Goal: Transaction & Acquisition: Purchase product/service

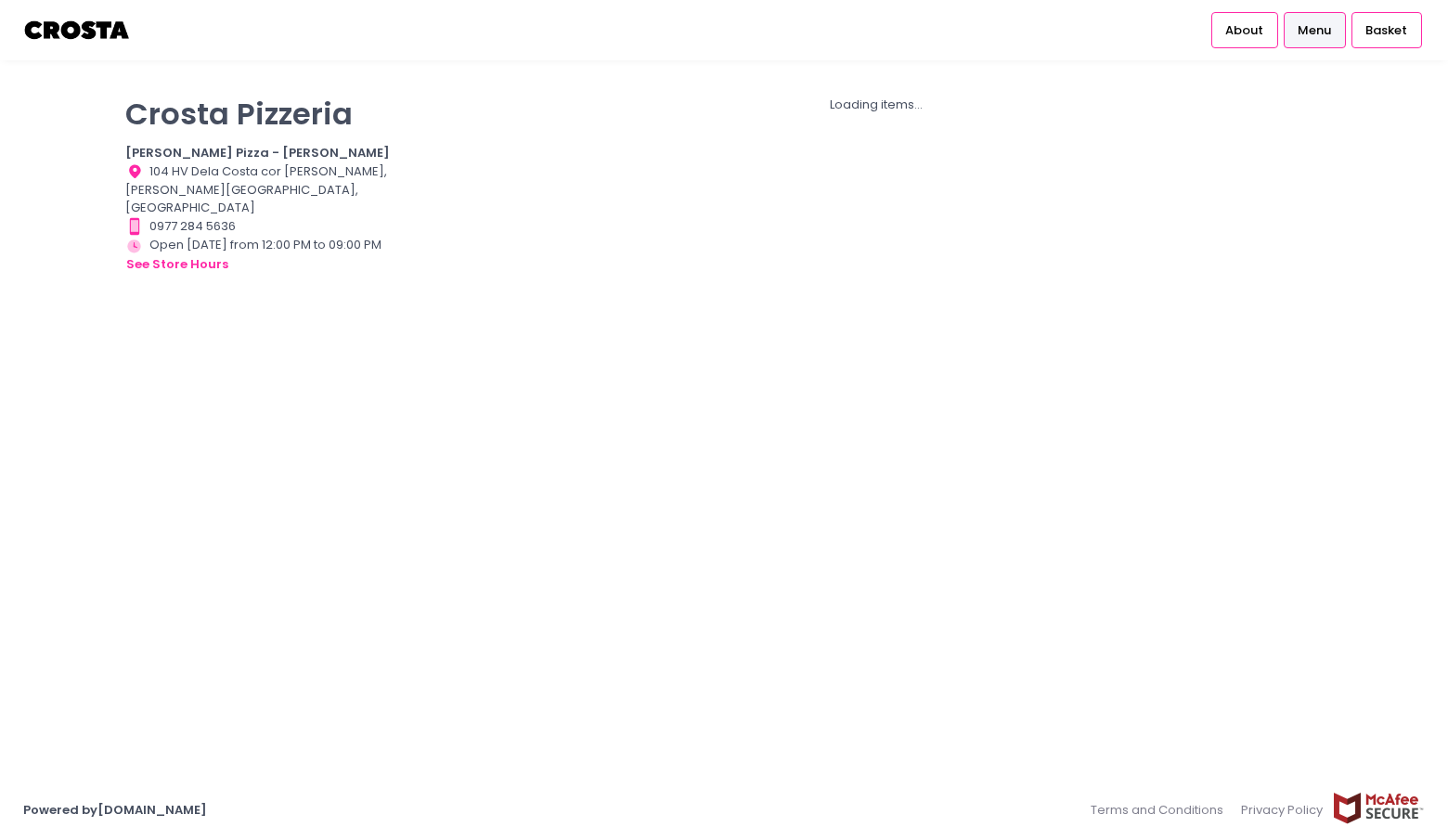
click at [267, 405] on div "[PERSON_NAME] Pizzeria [PERSON_NAME] Pizza - [PERSON_NAME] Location Created wit…" at bounding box center [267, 410] width 305 height 654
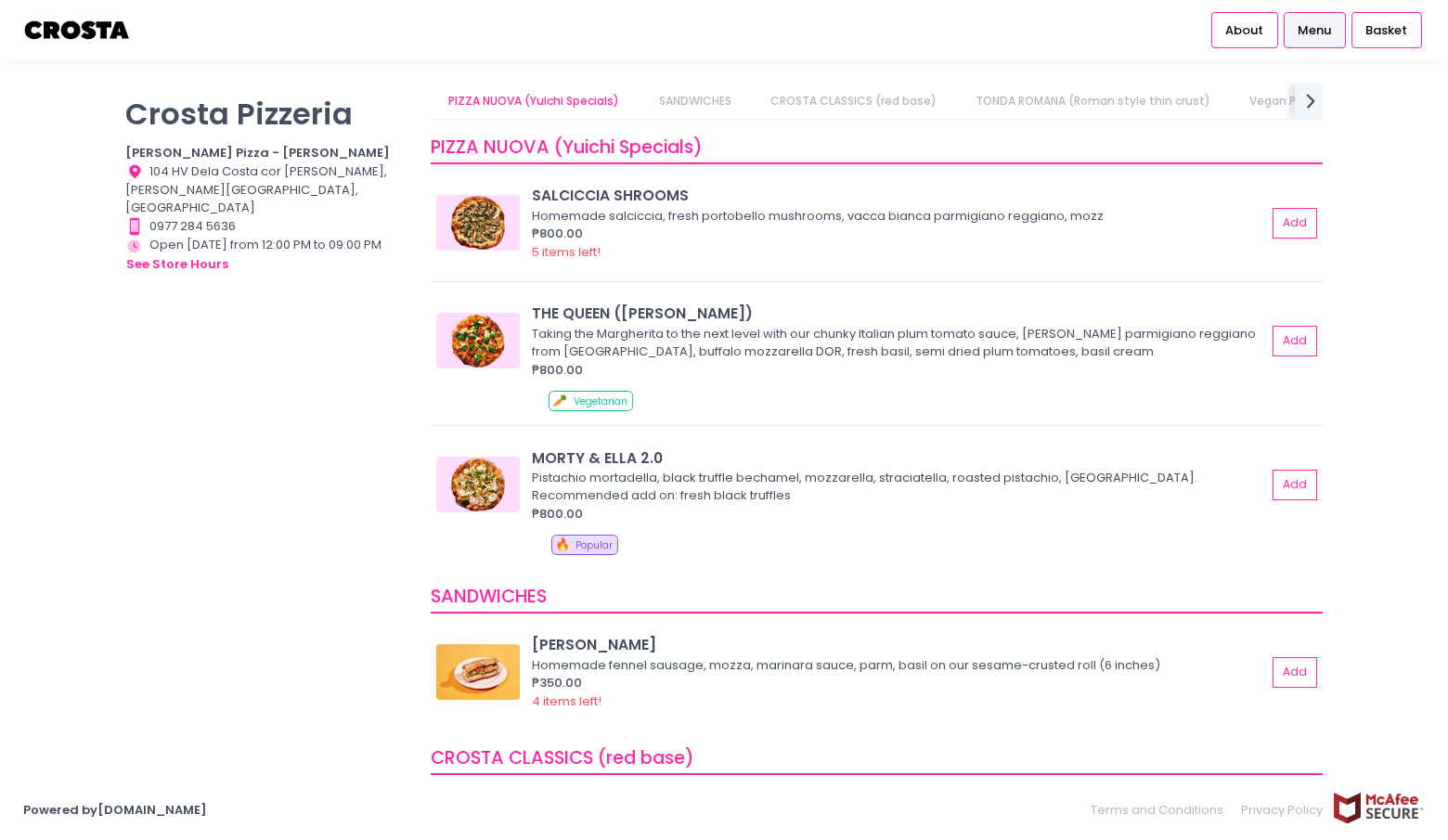
click at [673, 104] on link "SANDWICHES" at bounding box center [695, 100] width 109 height 35
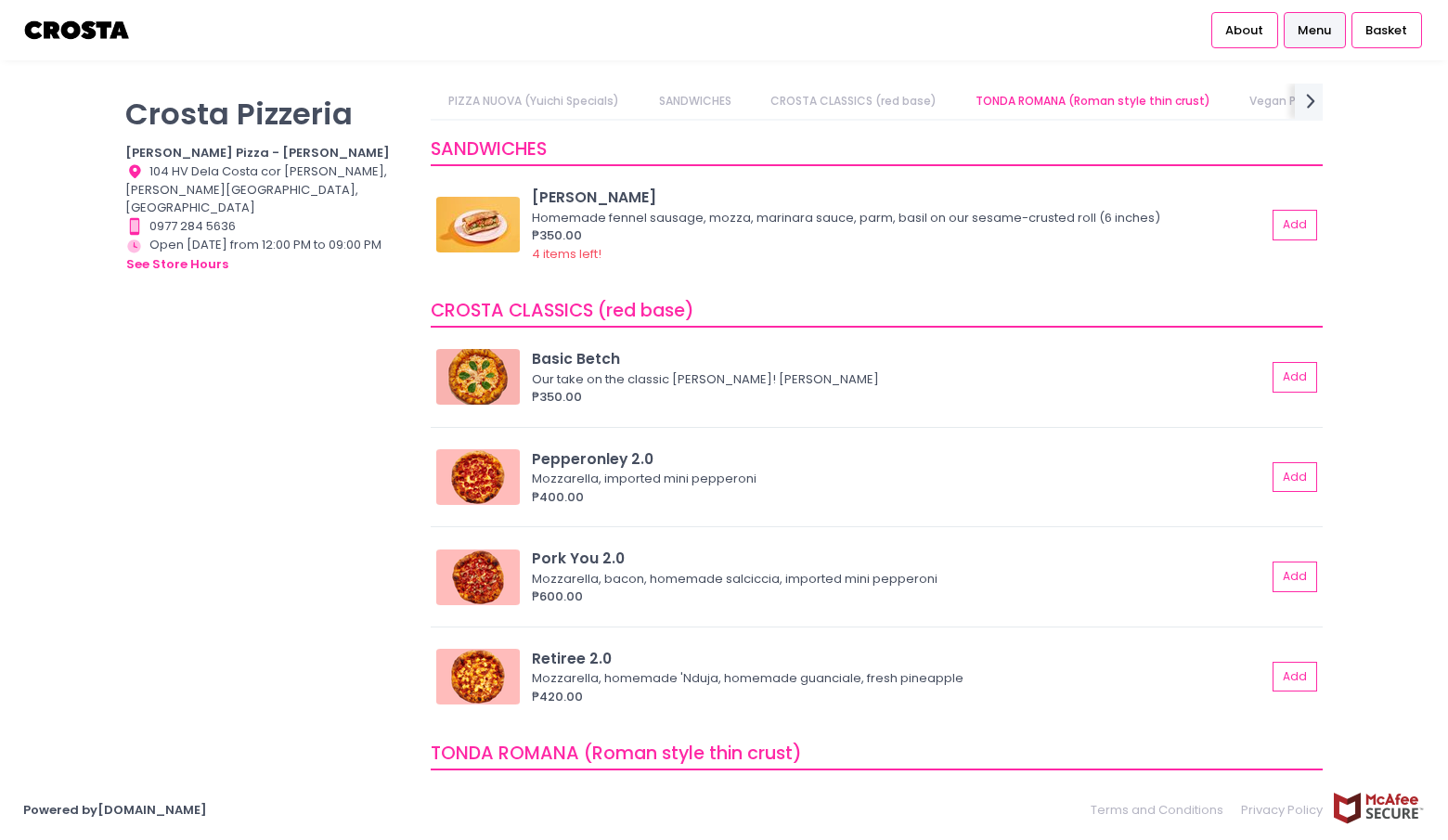
scroll to position [449, 0]
click at [821, 88] on link "CROSTA CLASSICS (red base)" at bounding box center [853, 100] width 202 height 35
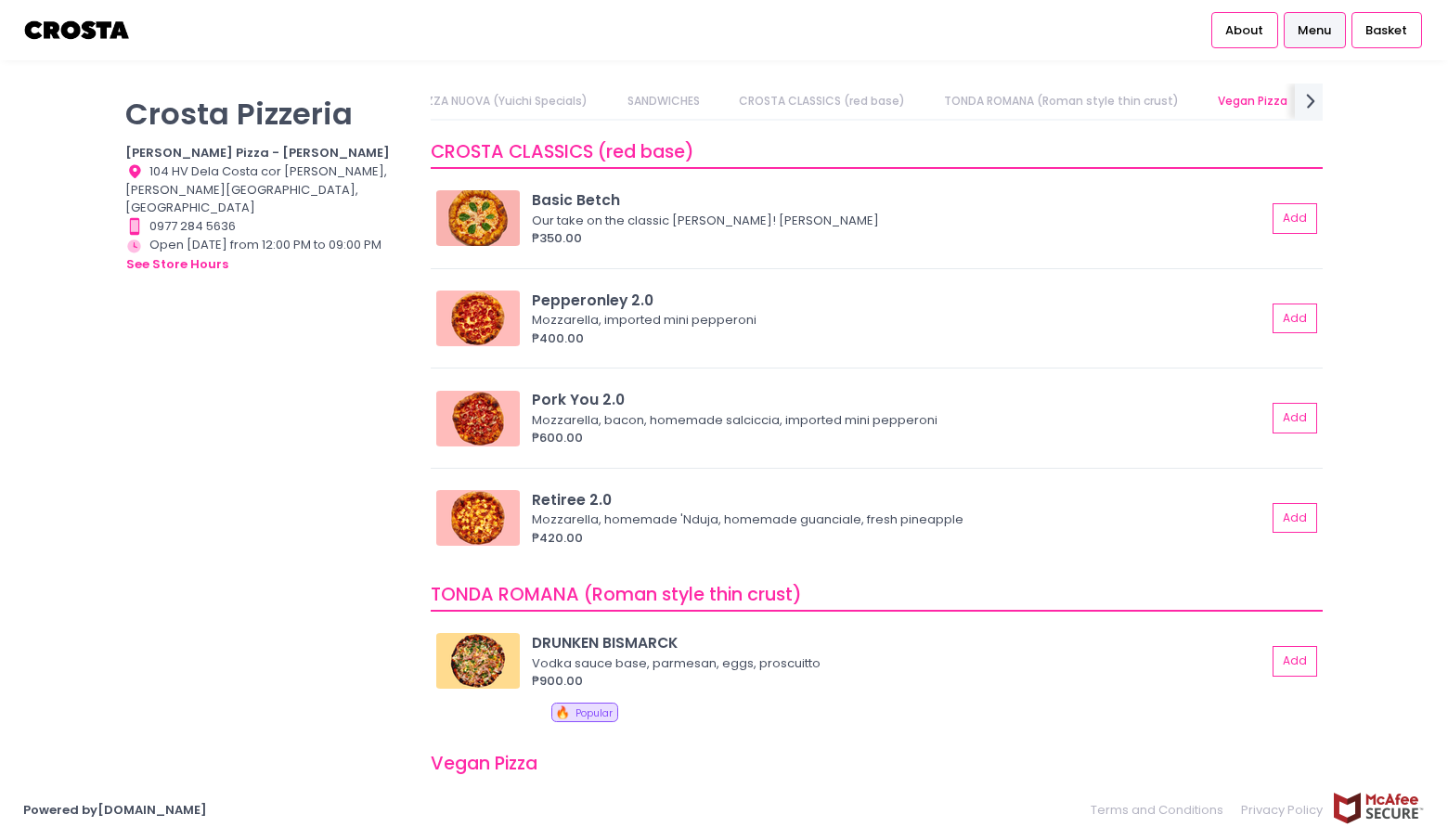
scroll to position [610, 0]
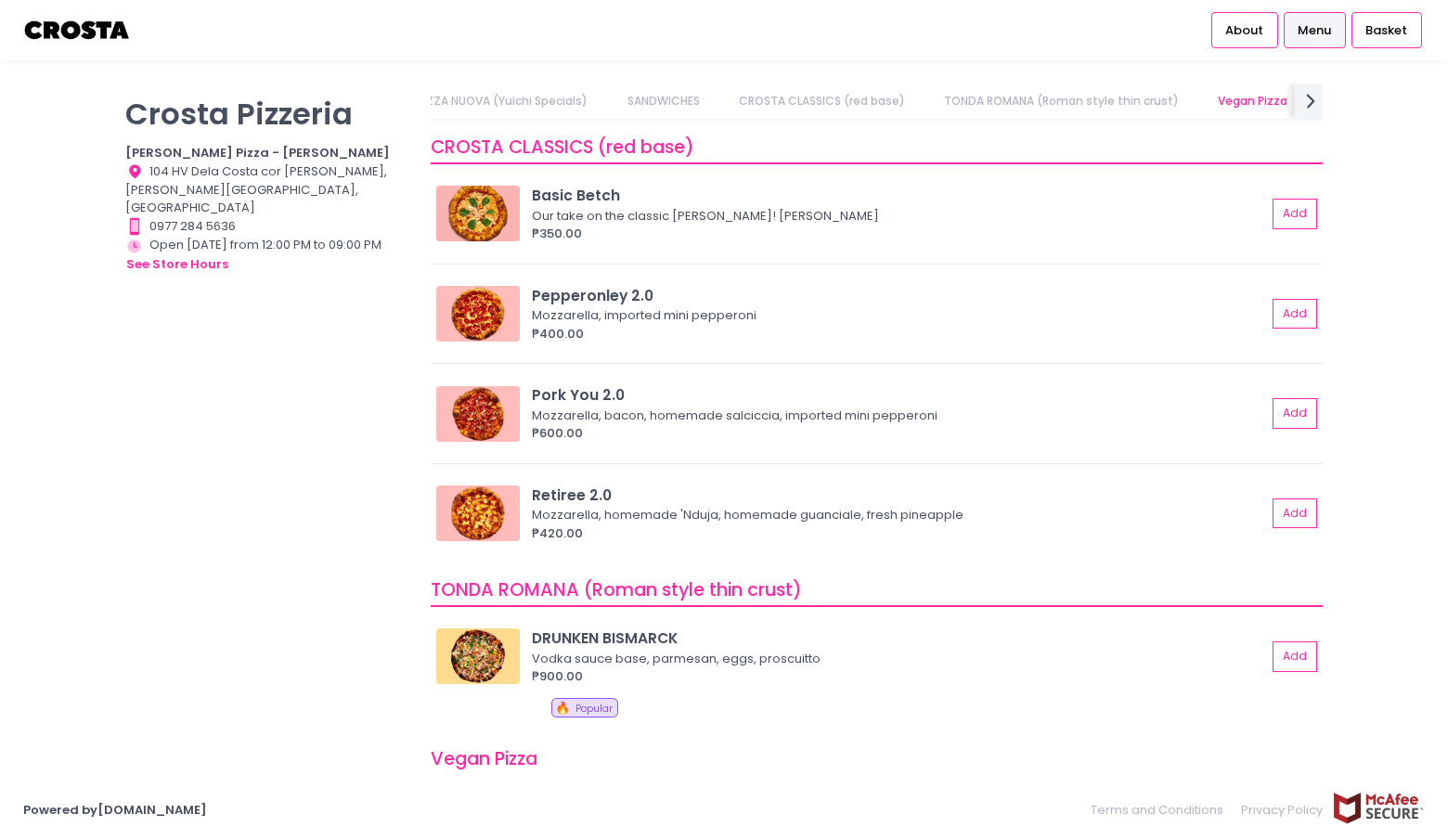
click at [819, 98] on link "CROSTA CLASSICS (red base)" at bounding box center [821, 100] width 202 height 35
click at [1077, 101] on link "TONDA ROMANA (Roman style thin crust)" at bounding box center [1061, 100] width 271 height 35
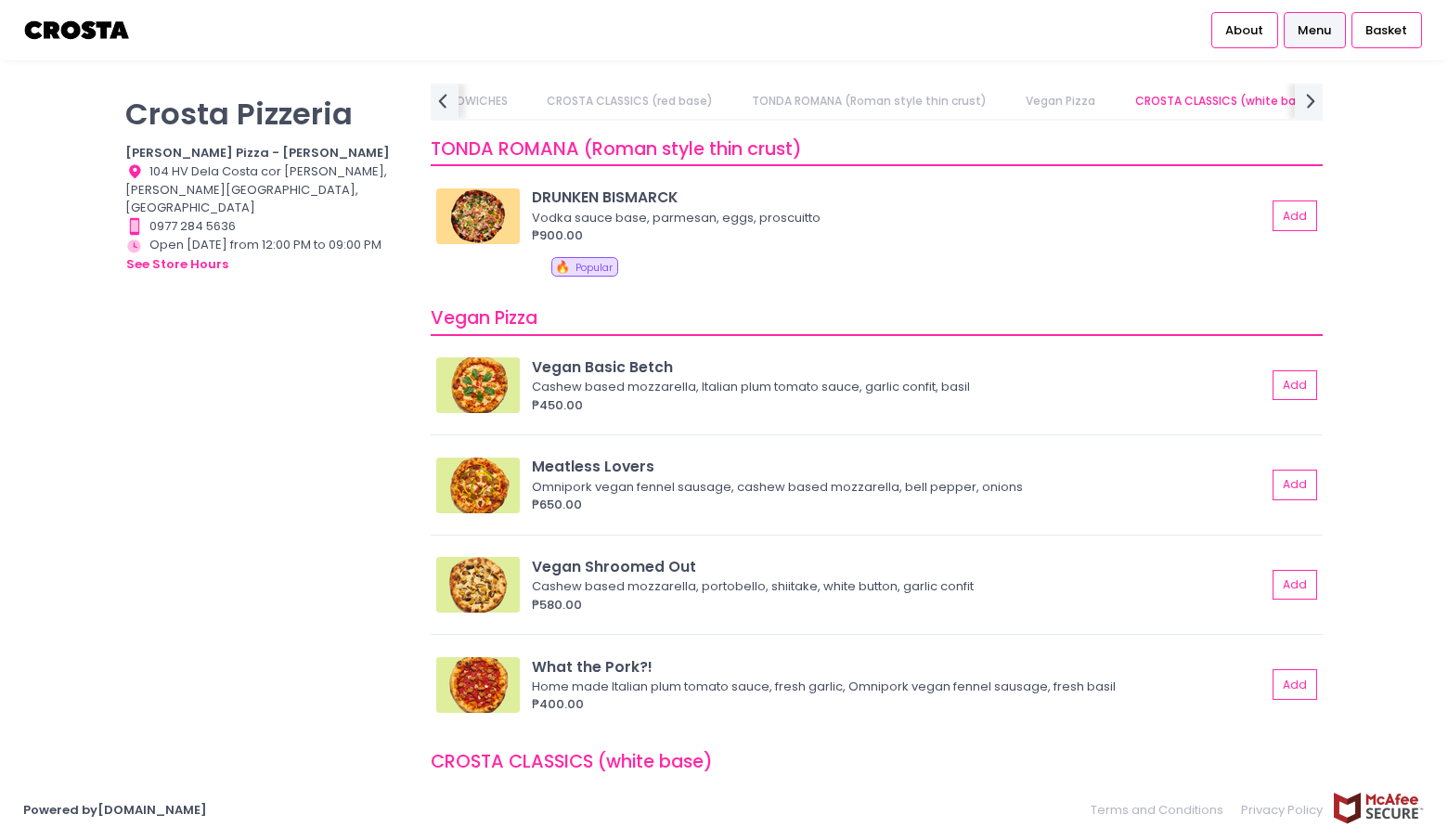
scroll to position [1053, 0]
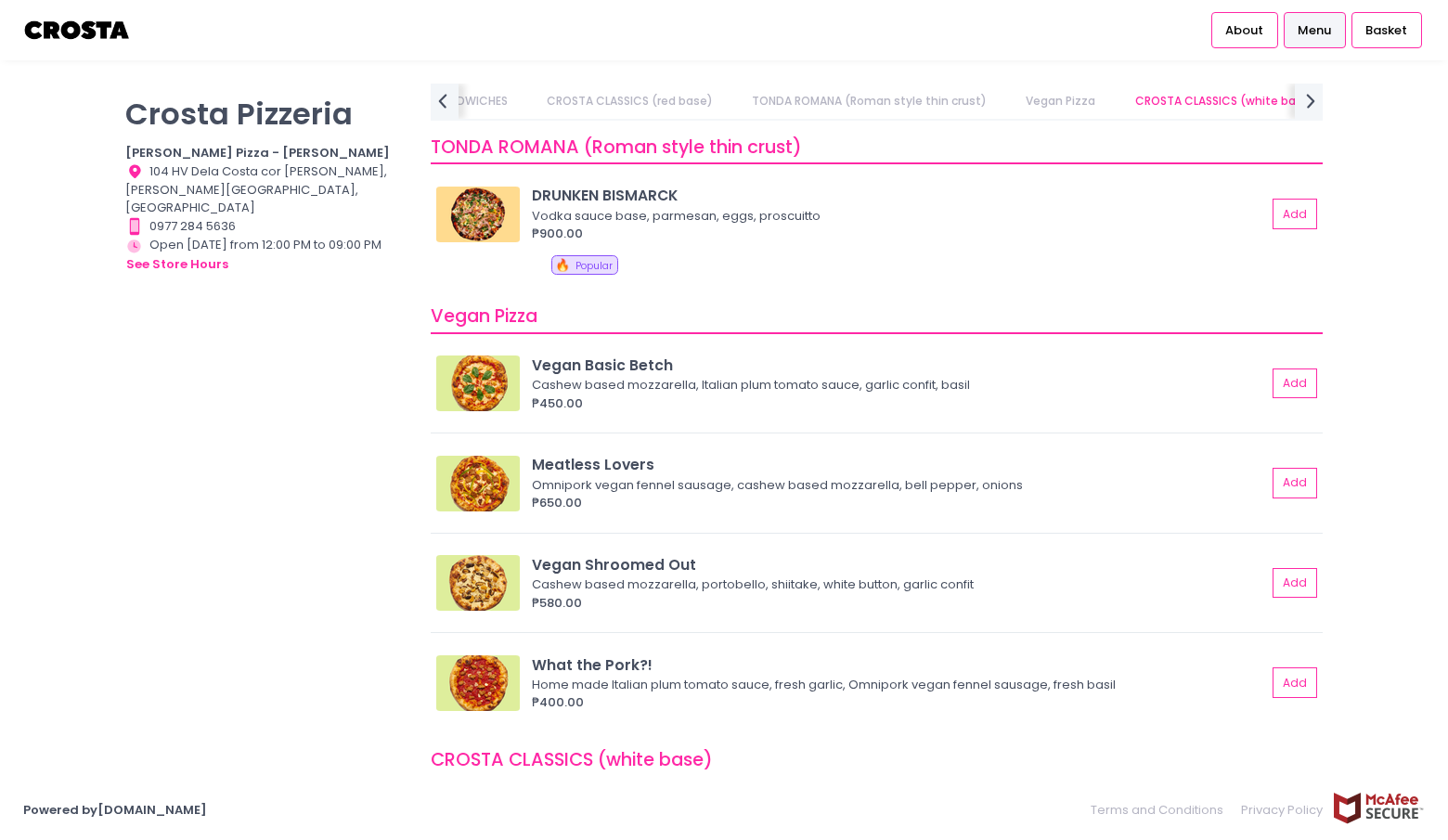
click at [1237, 99] on link "CROSTA CLASSICS (white base)" at bounding box center [1224, 100] width 216 height 35
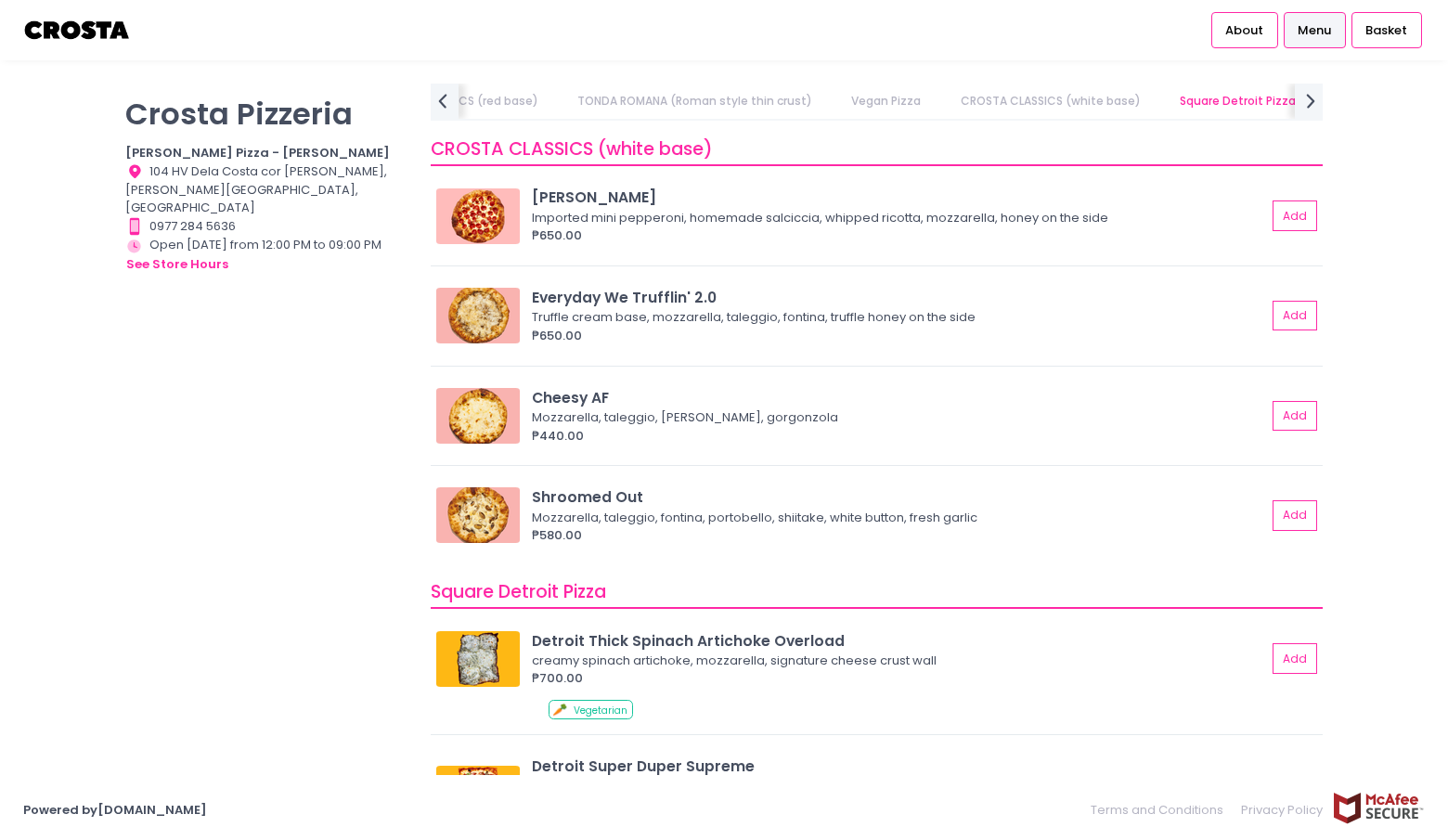
scroll to position [1665, 0]
click at [1308, 101] on icon "next Created with Sketch." at bounding box center [1311, 100] width 26 height 26
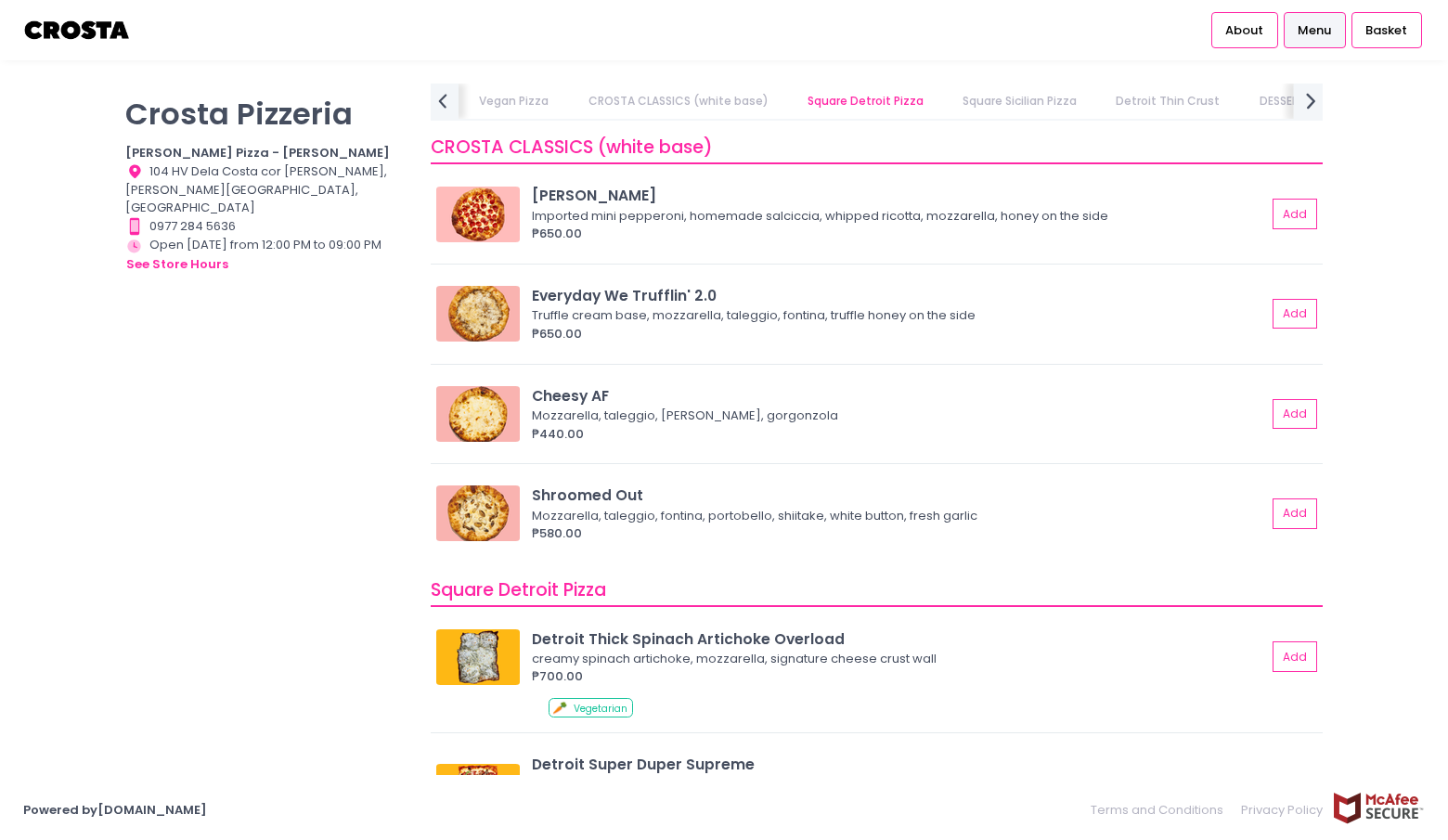
scroll to position [0, 942]
click at [861, 97] on link "Square Sicilian Pizza" at bounding box center [871, 100] width 150 height 35
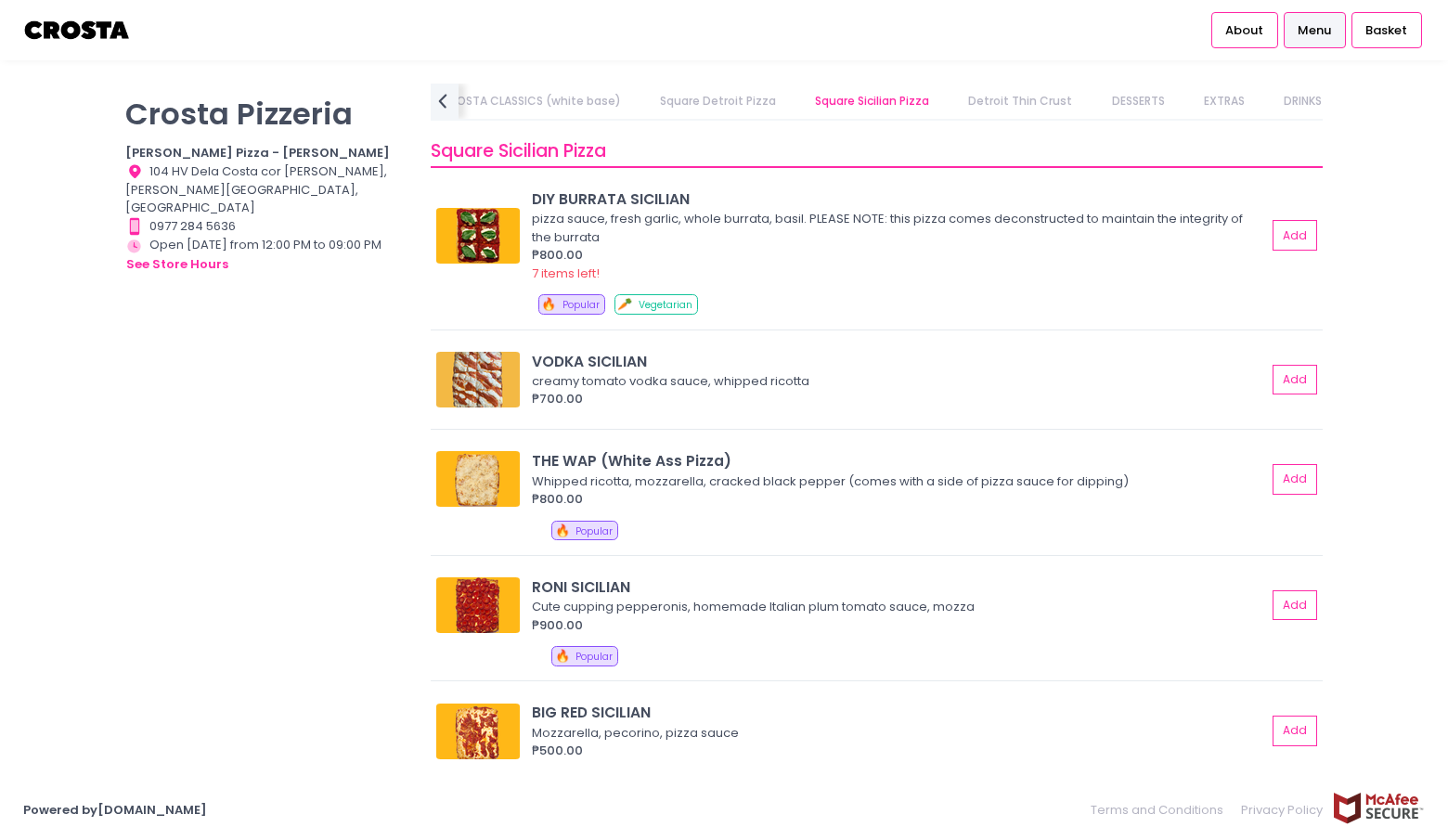
scroll to position [2683, 0]
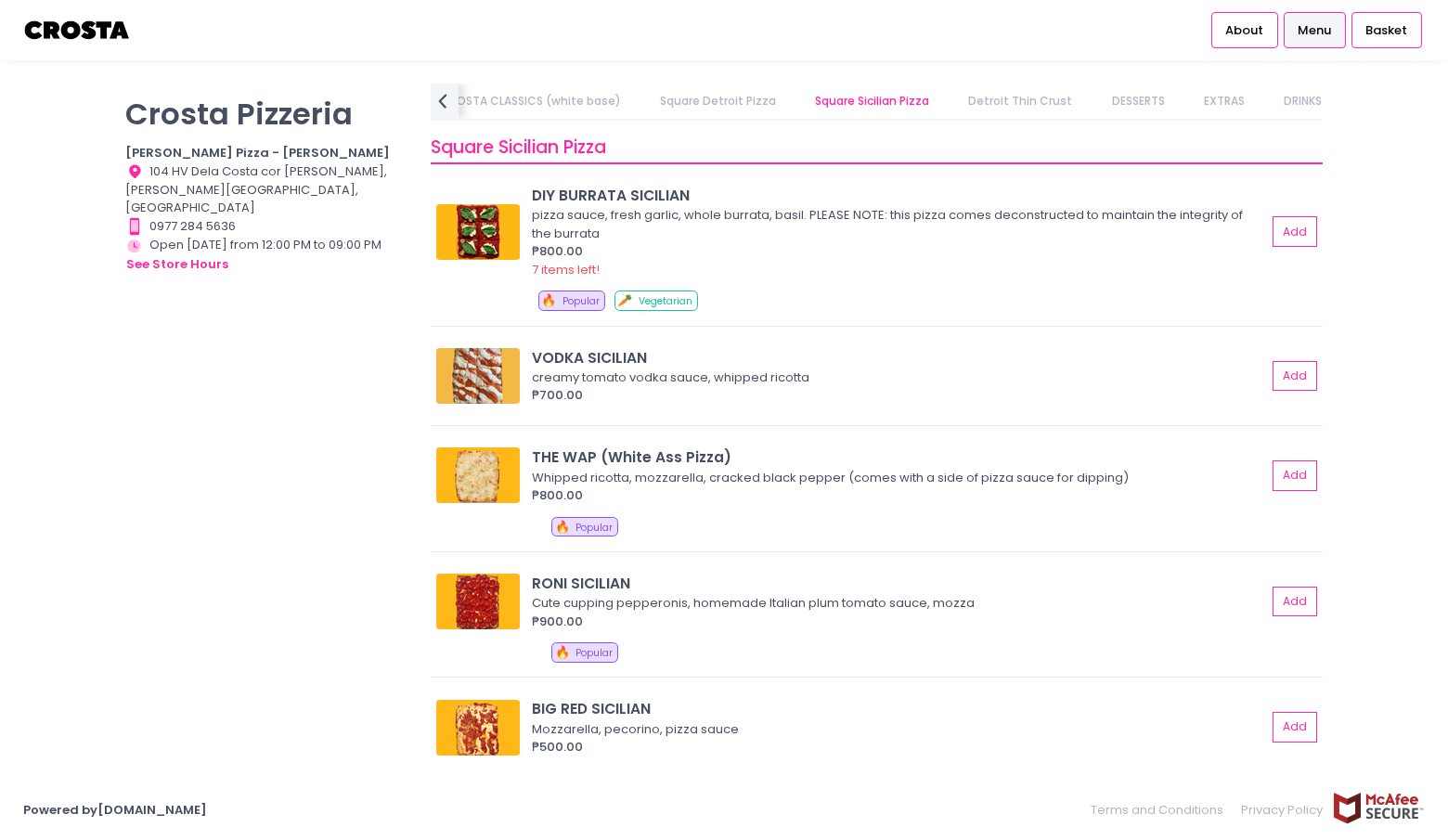
click at [986, 99] on link "Detroit Thin Crust" at bounding box center [1020, 100] width 140 height 35
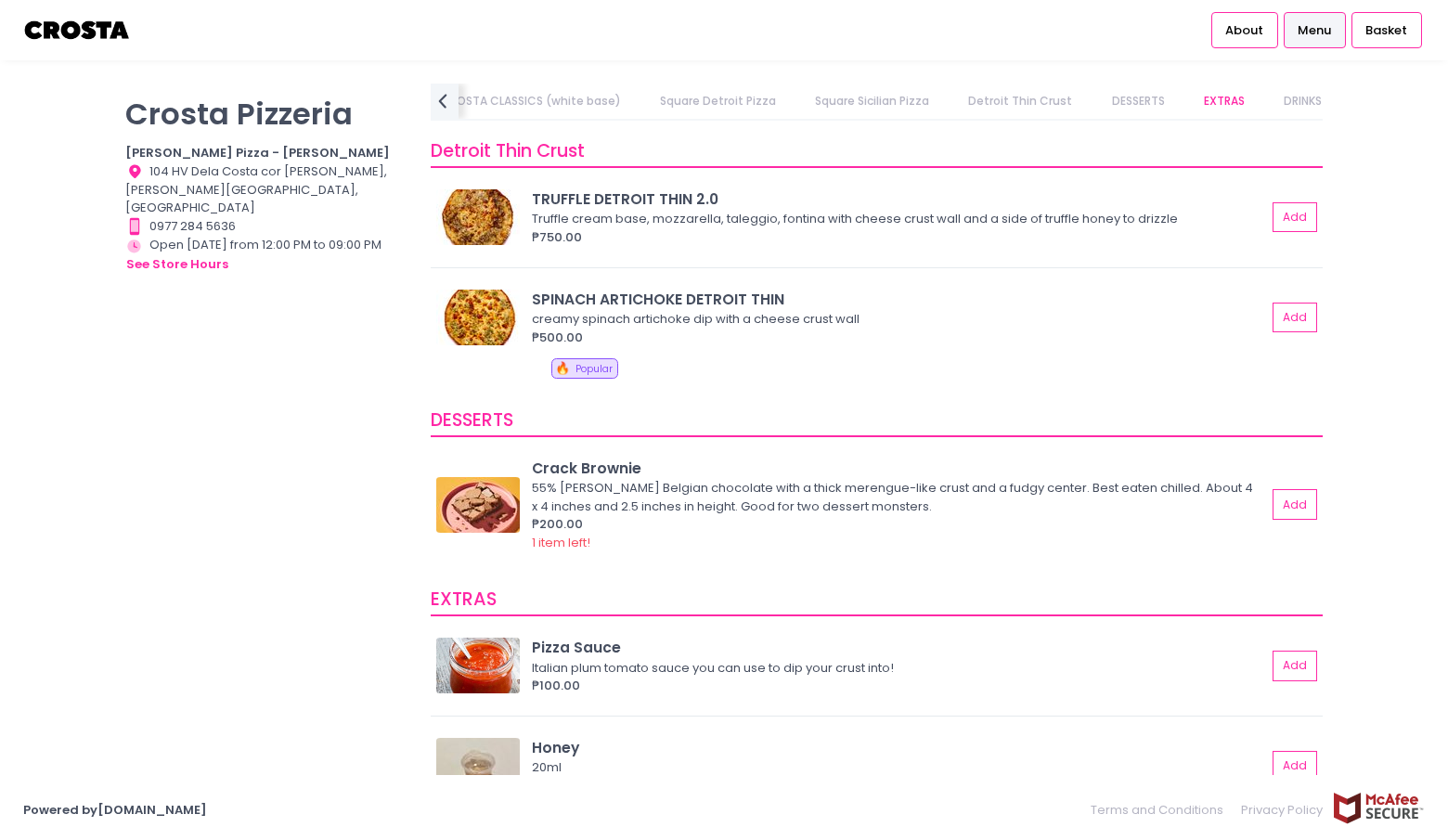
scroll to position [3339, 0]
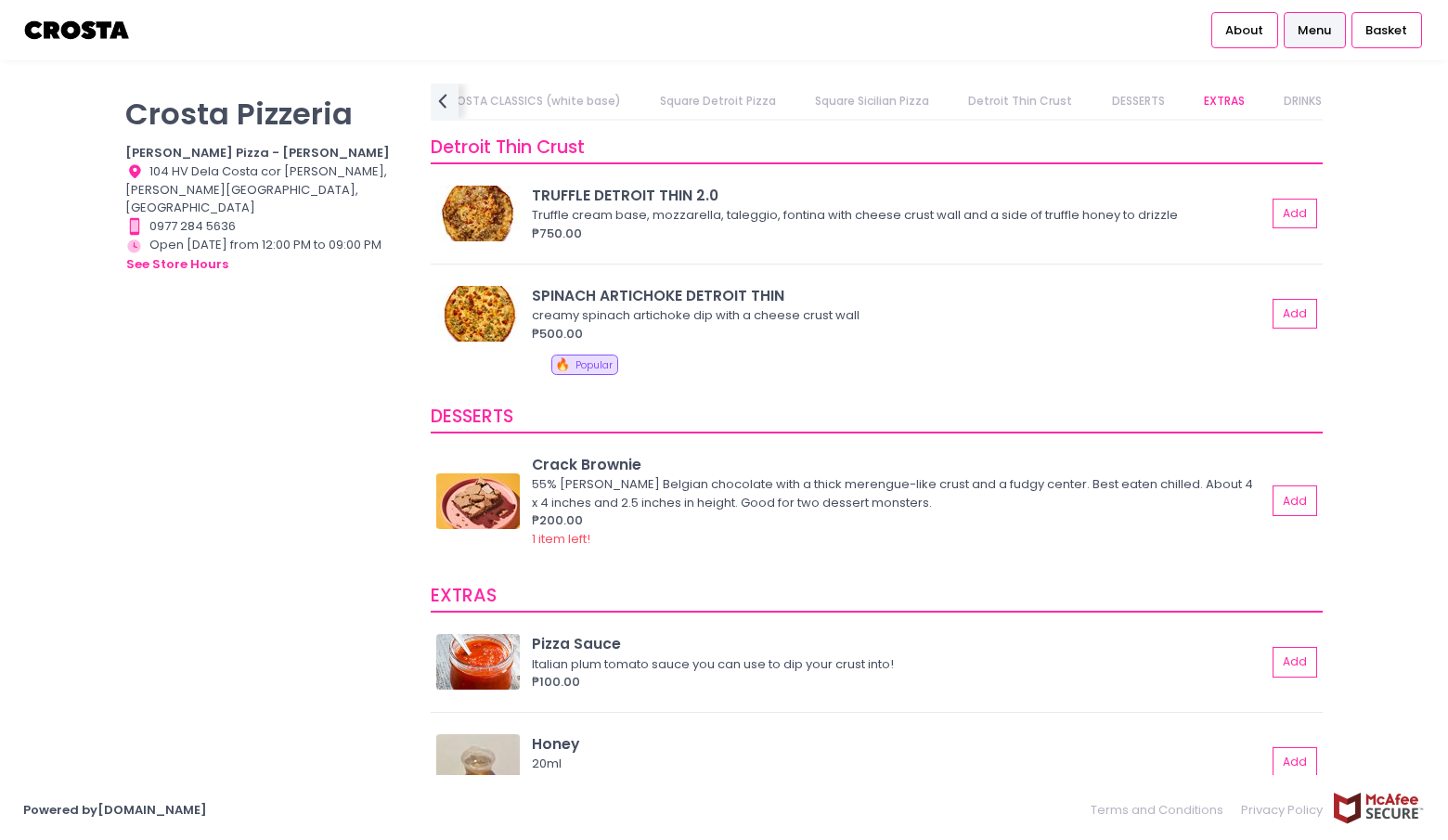
click at [1101, 94] on link "DESSERTS" at bounding box center [1138, 100] width 89 height 35
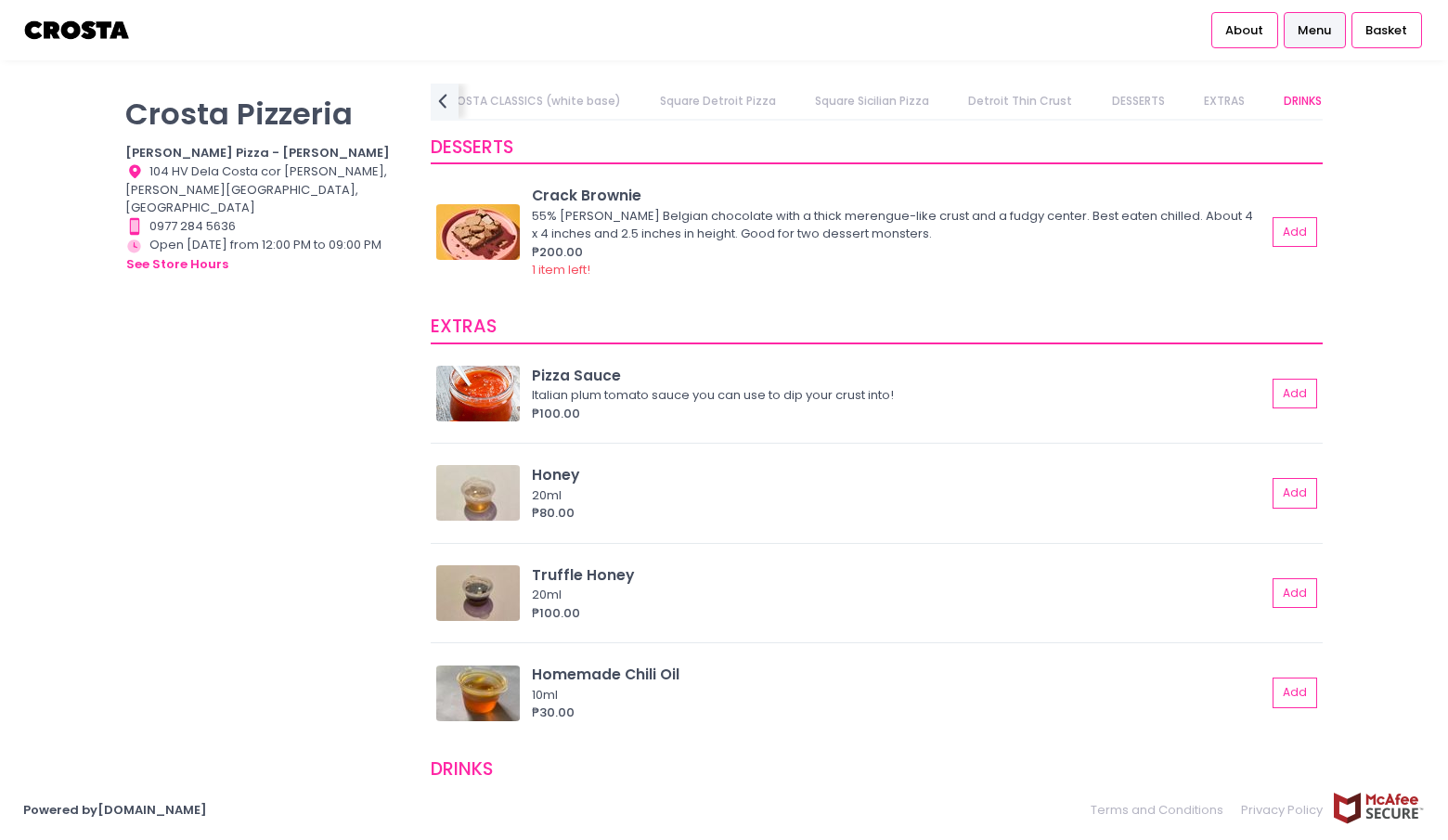
click at [1196, 92] on link "EXTRAS" at bounding box center [1223, 100] width 77 height 35
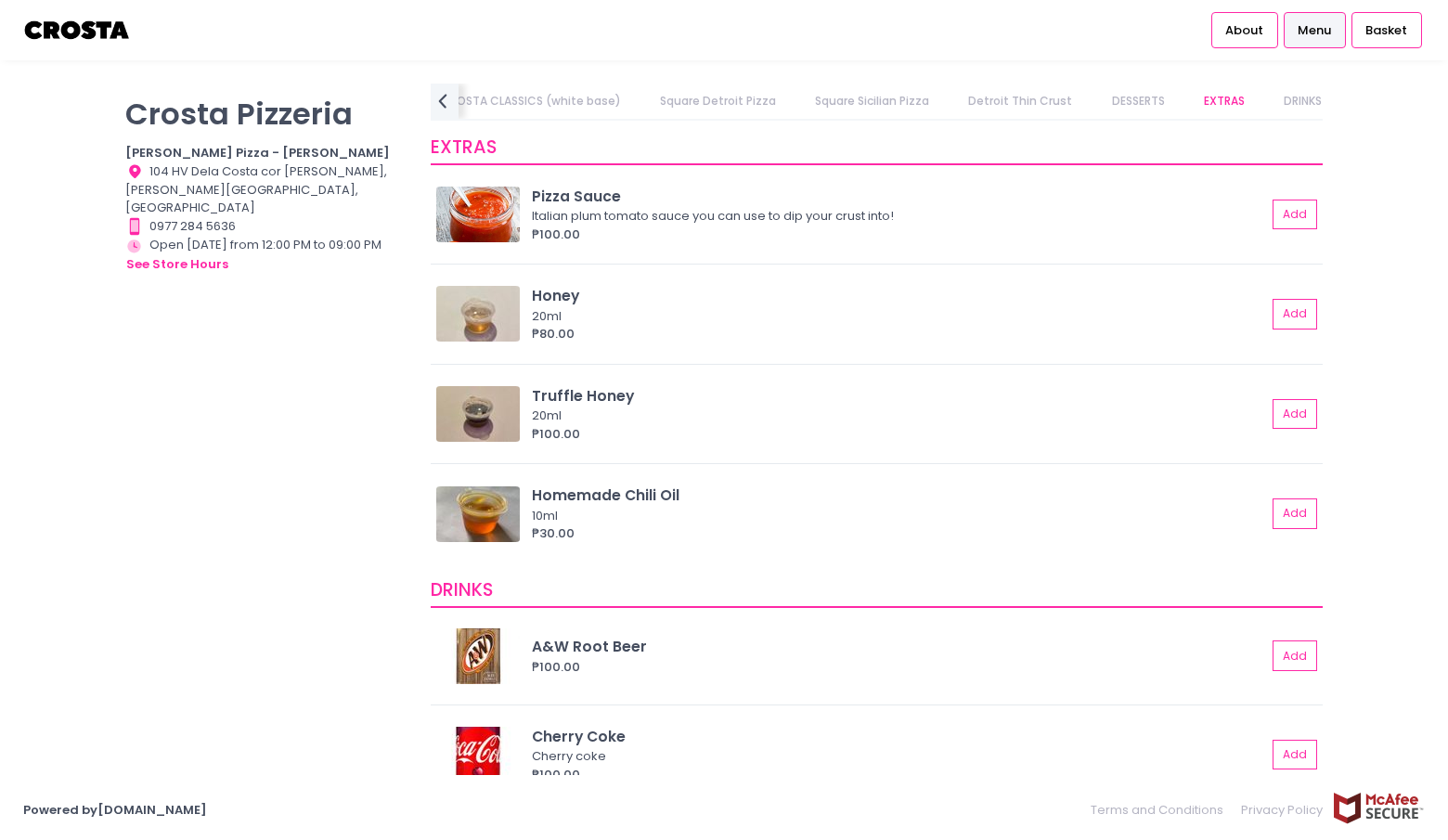
click at [1266, 93] on link "DRINKS" at bounding box center [1302, 100] width 75 height 35
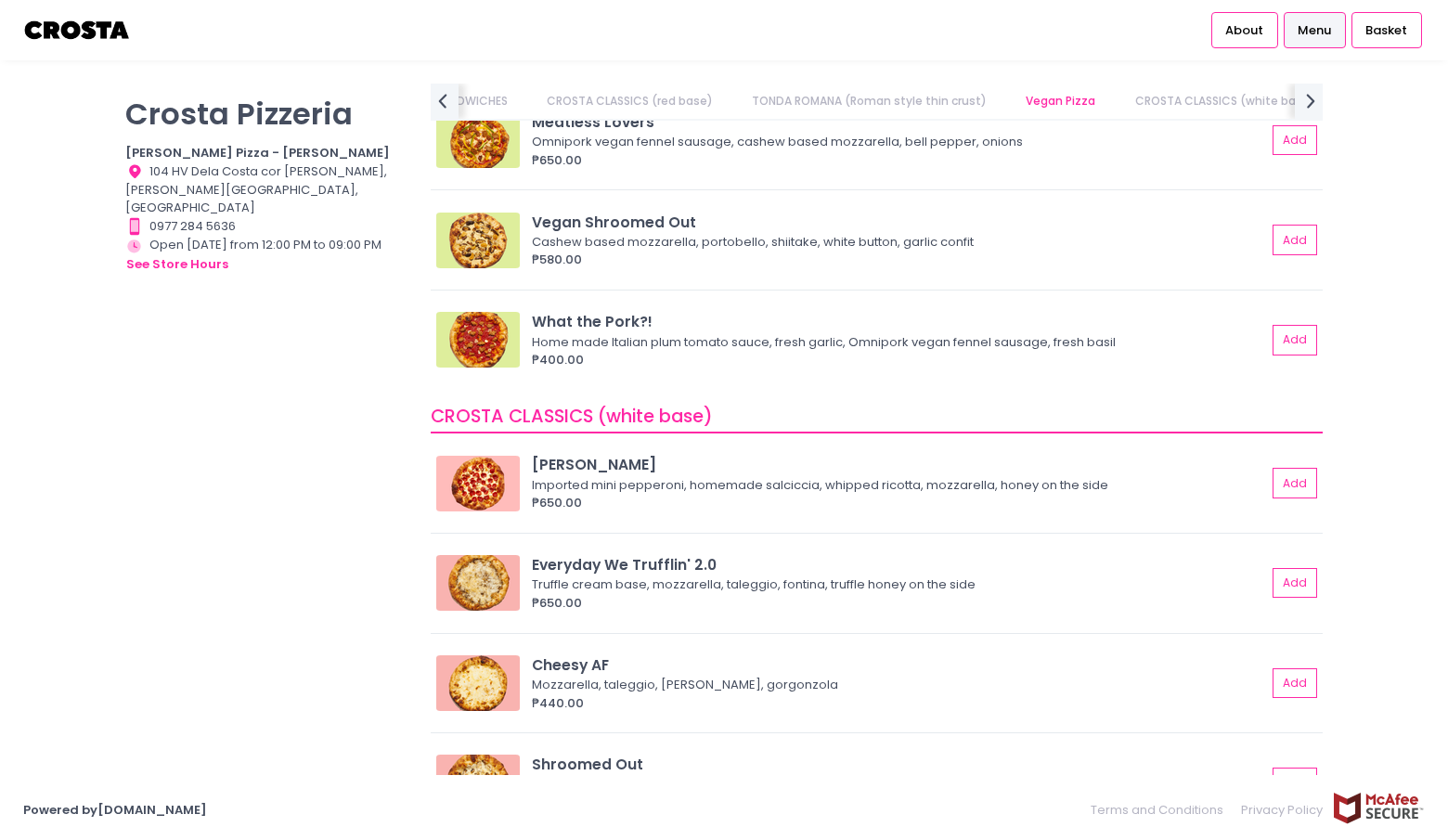
scroll to position [958, 0]
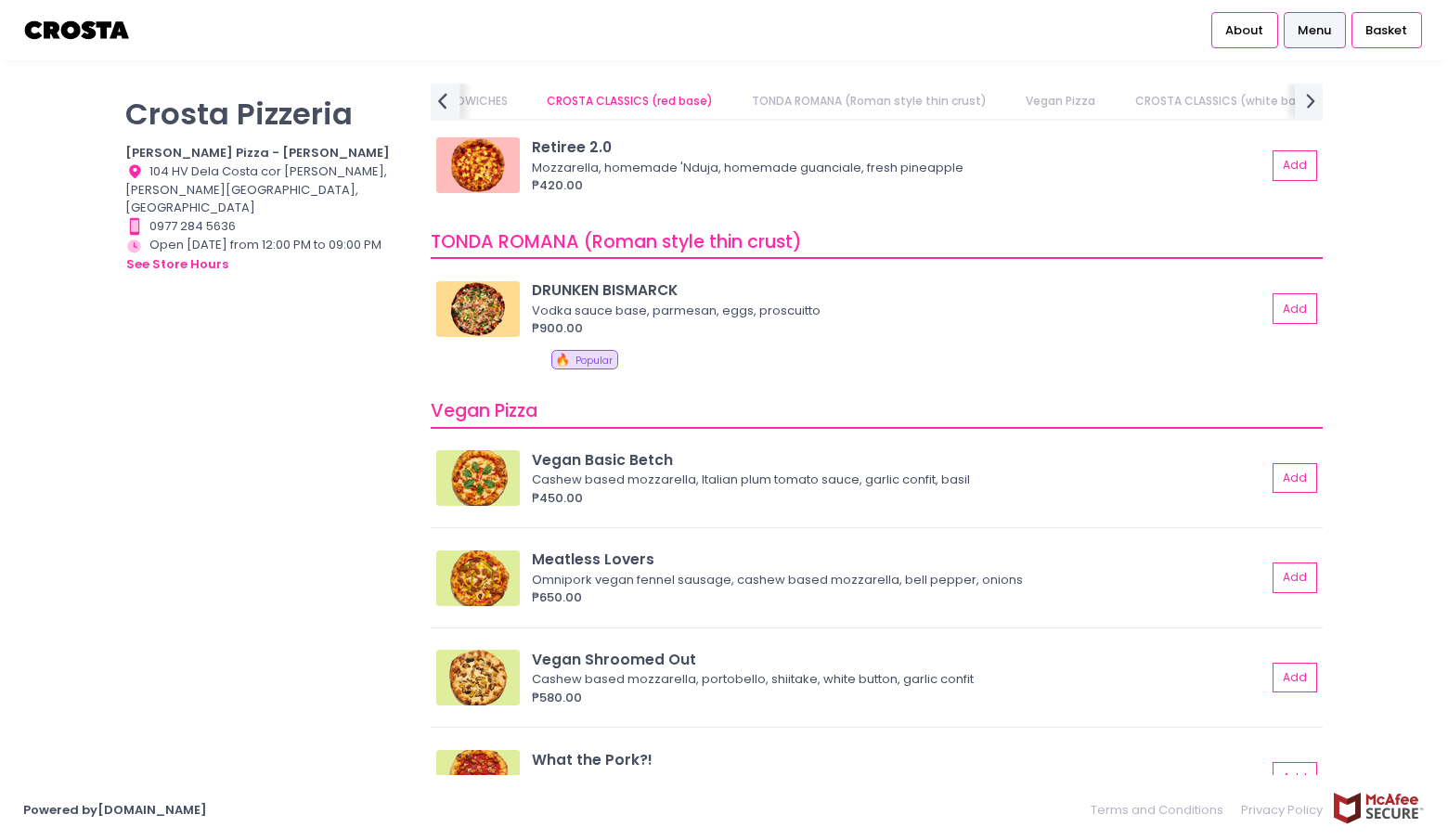
click at [440, 97] on icon at bounding box center [442, 100] width 9 height 16
click at [440, 97] on div "PIZZA NUOVA (Yuichi Specials) SANDWICHES [PERSON_NAME] CLASSICS (red base) TOND…" at bounding box center [877, 101] width 892 height 37
click at [440, 97] on link "PIZZA NUOVA (Yuichi Specials)" at bounding box center [532, 100] width 207 height 35
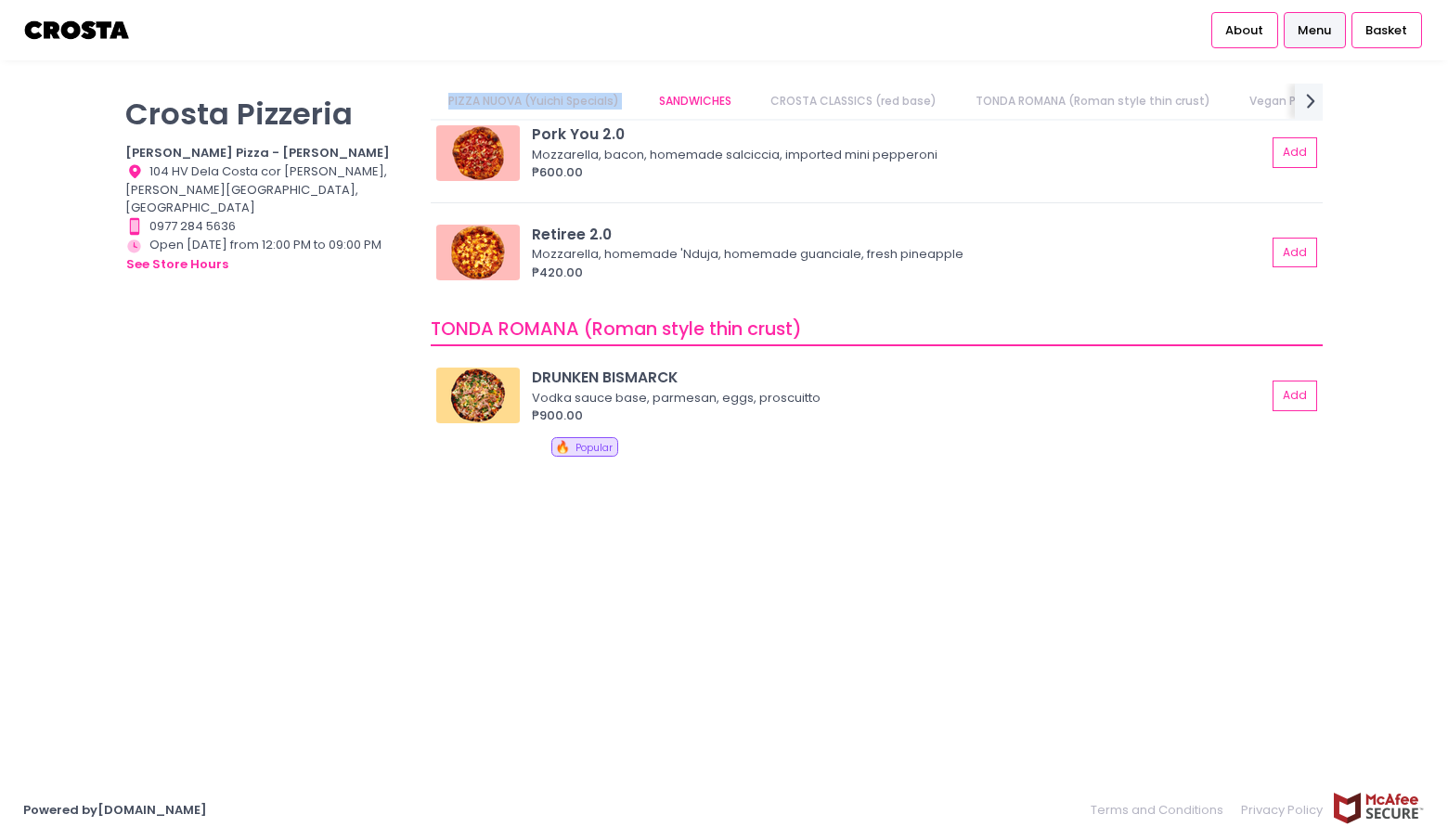
click at [440, 97] on link "PIZZA NUOVA (Yuichi Specials)" at bounding box center [534, 100] width 207 height 35
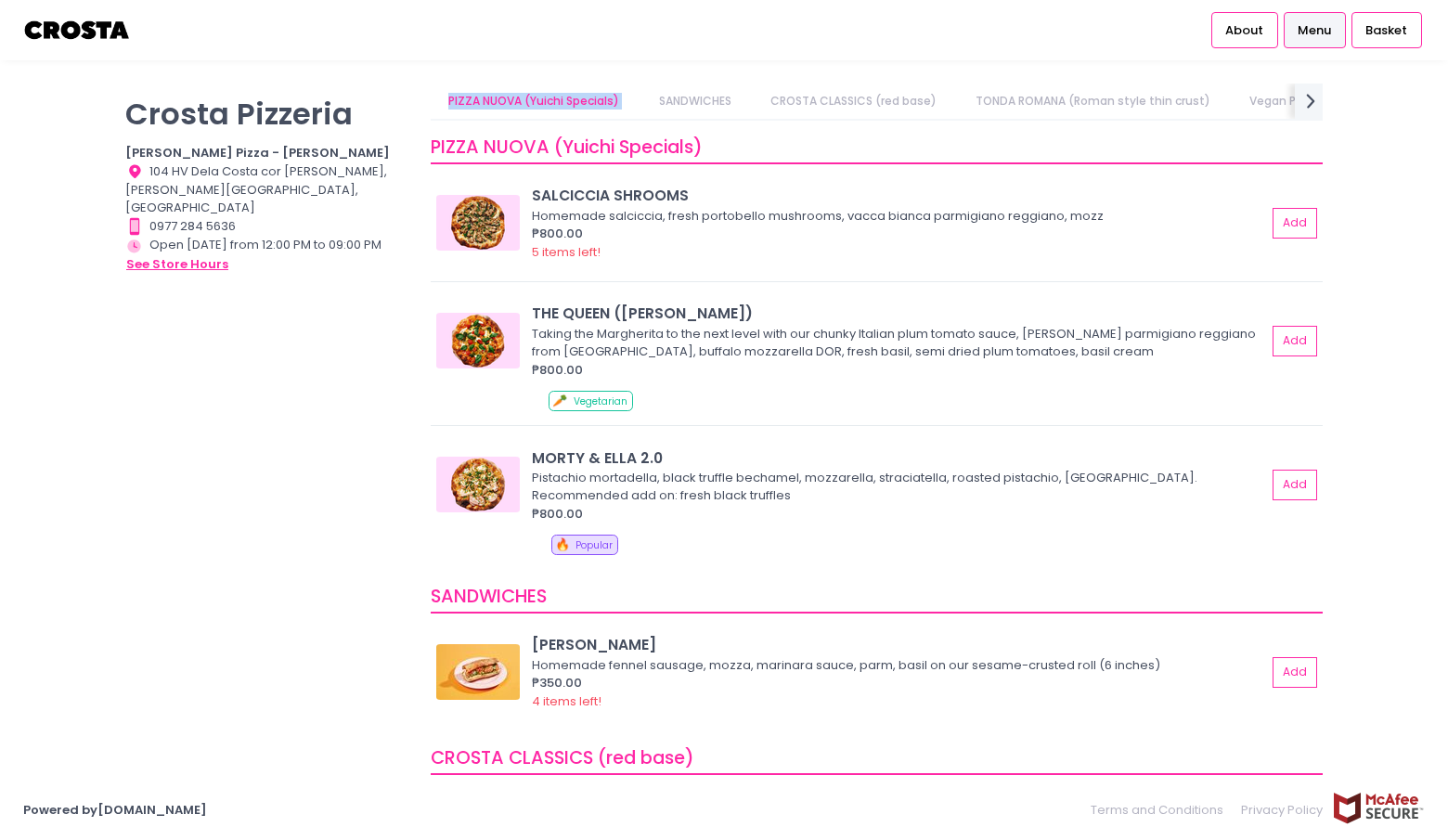
click at [196, 254] on button "see store hours" at bounding box center [178, 265] width 104 height 21
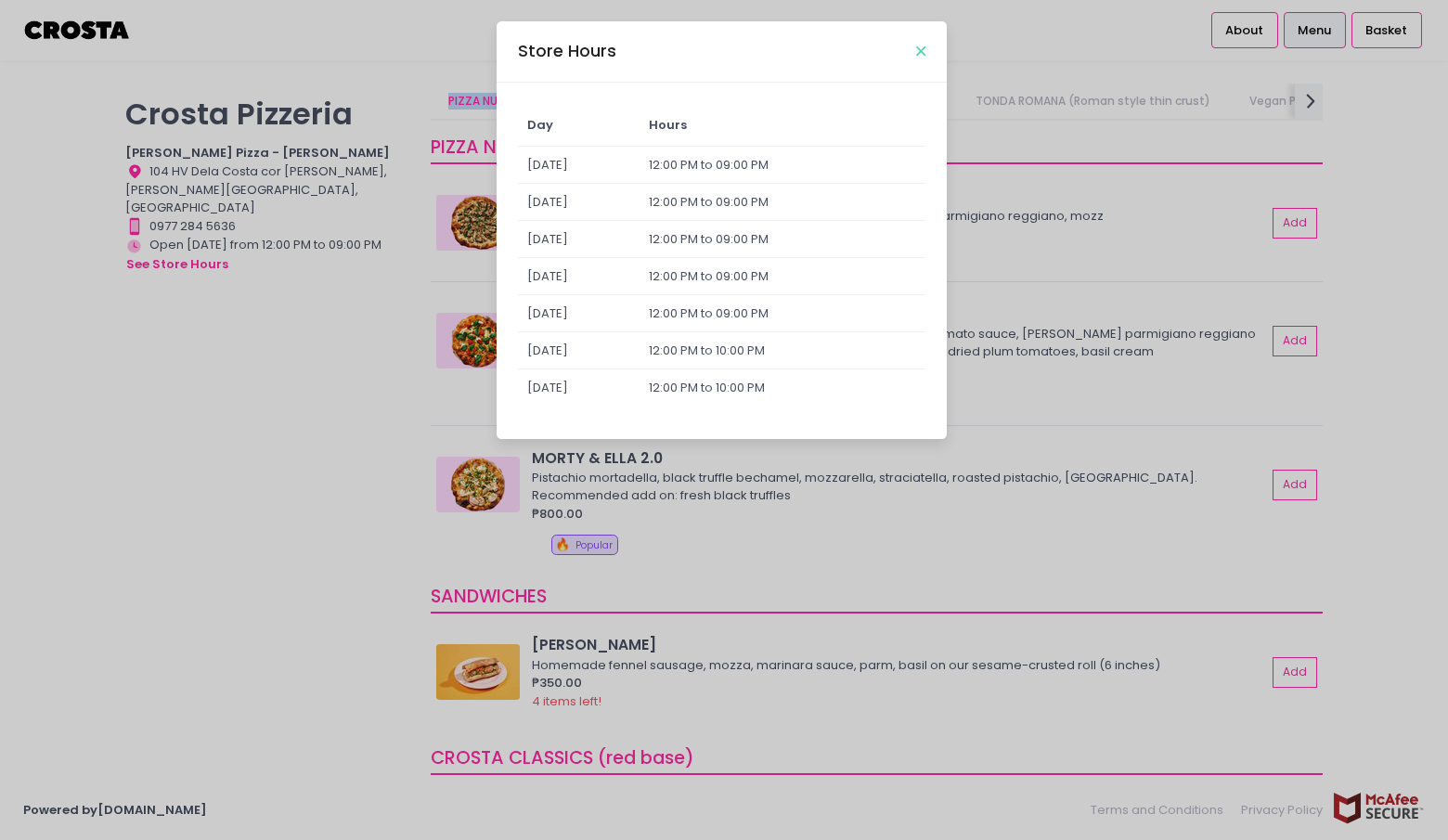
click at [920, 47] on icon "Close" at bounding box center [921, 51] width 9 height 14
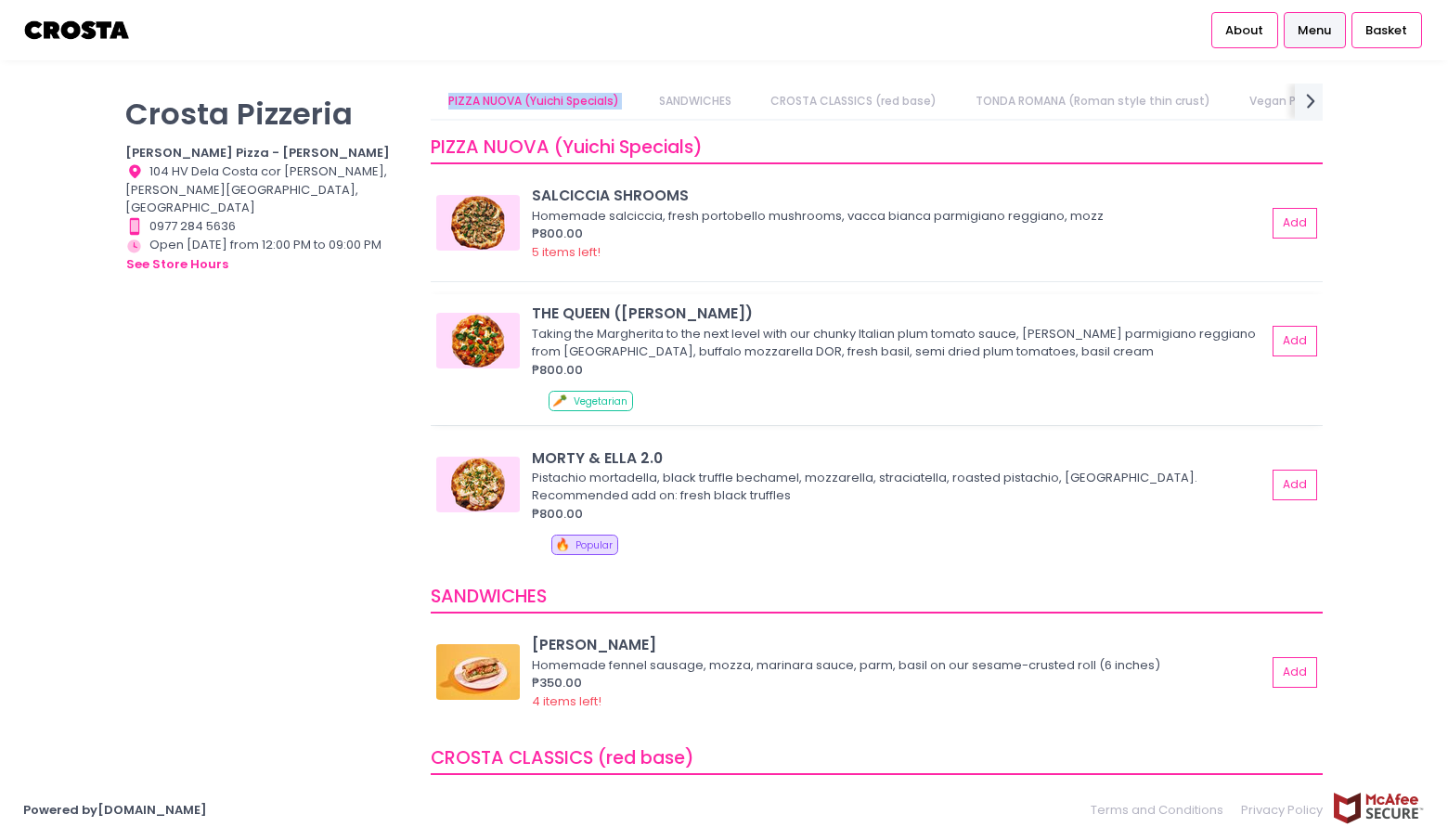
click at [481, 336] on img at bounding box center [477, 340] width 83 height 56
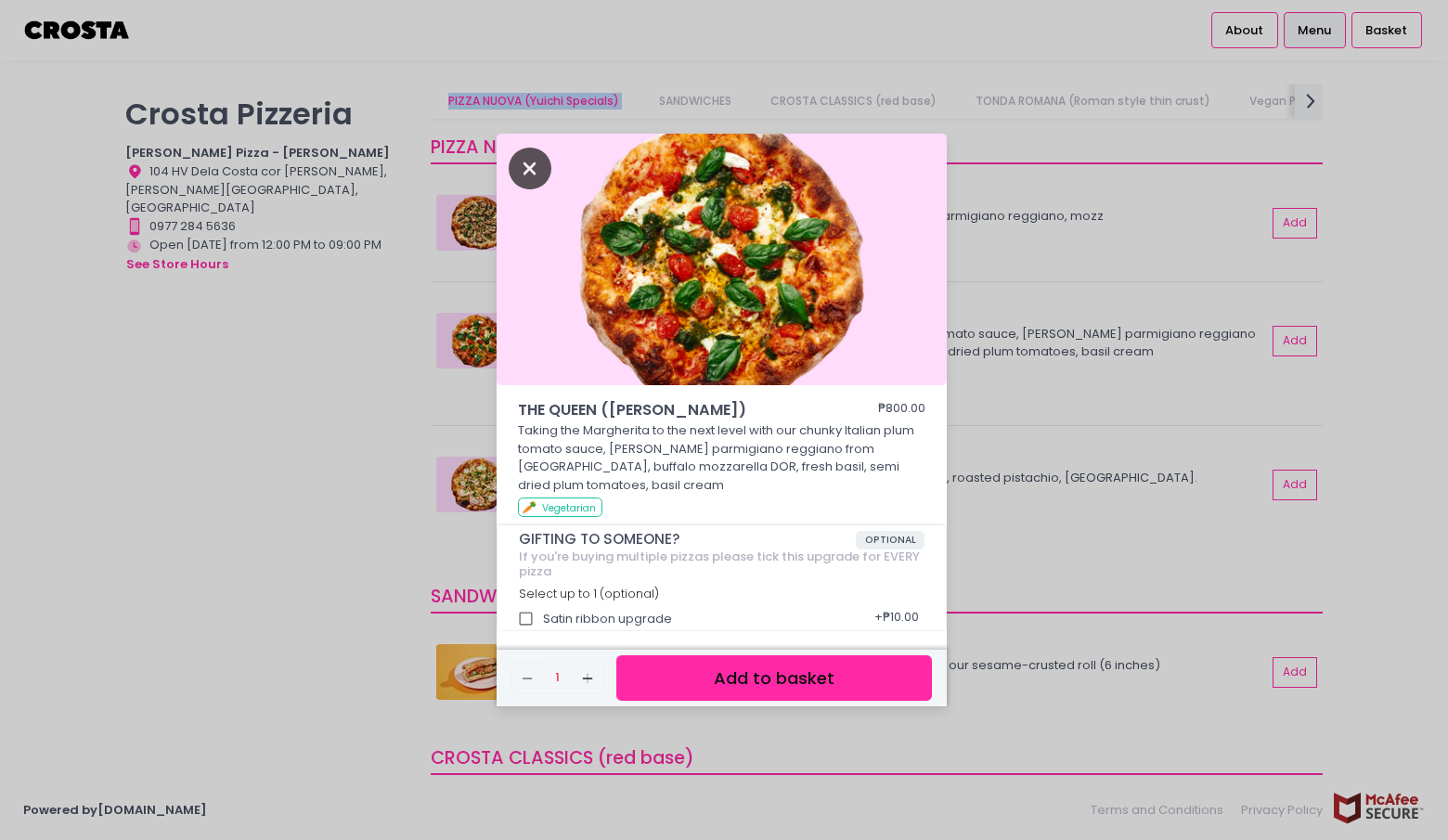
click at [536, 159] on icon "Close" at bounding box center [529, 168] width 43 height 42
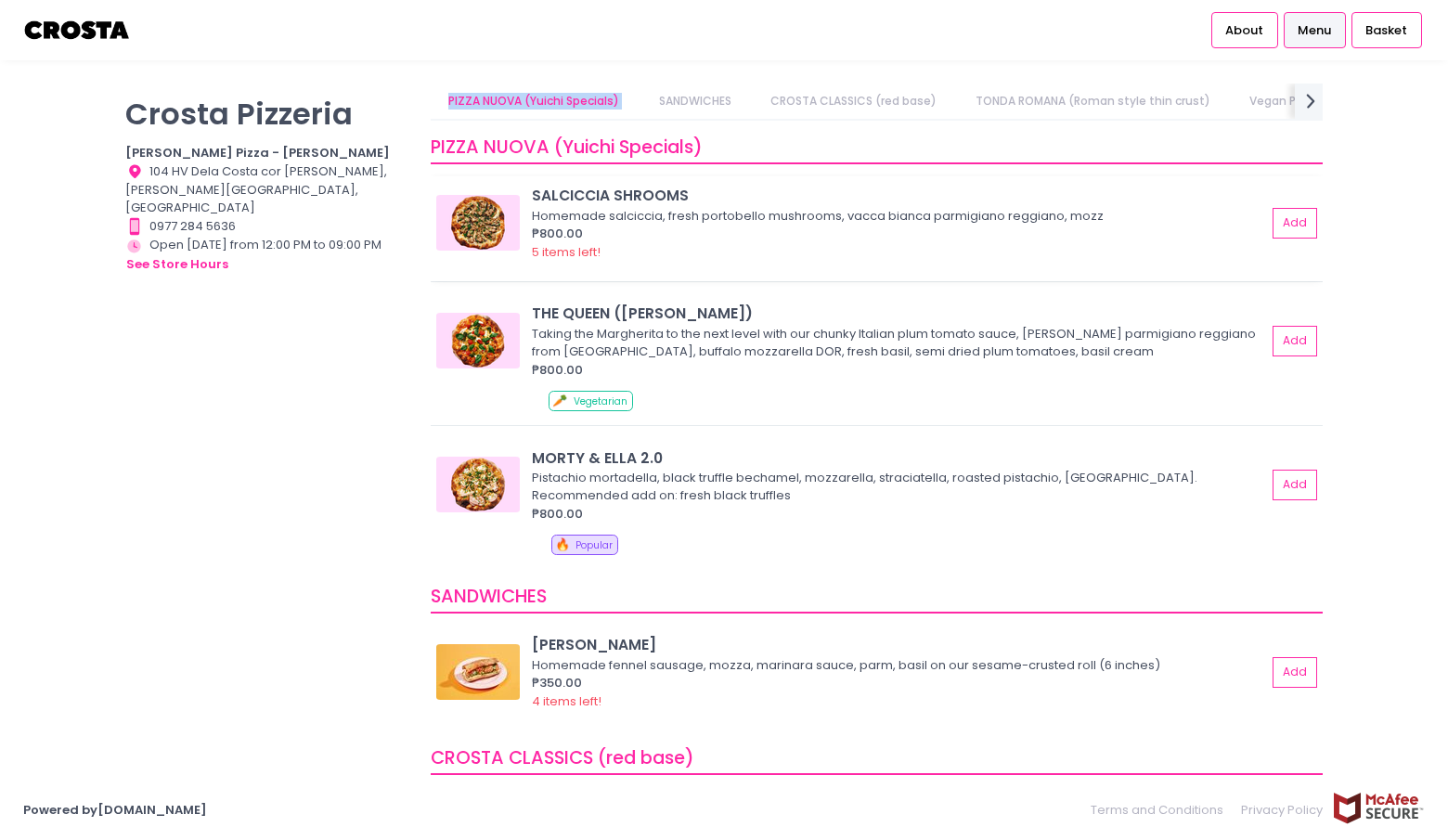
click at [495, 215] on img at bounding box center [477, 222] width 83 height 56
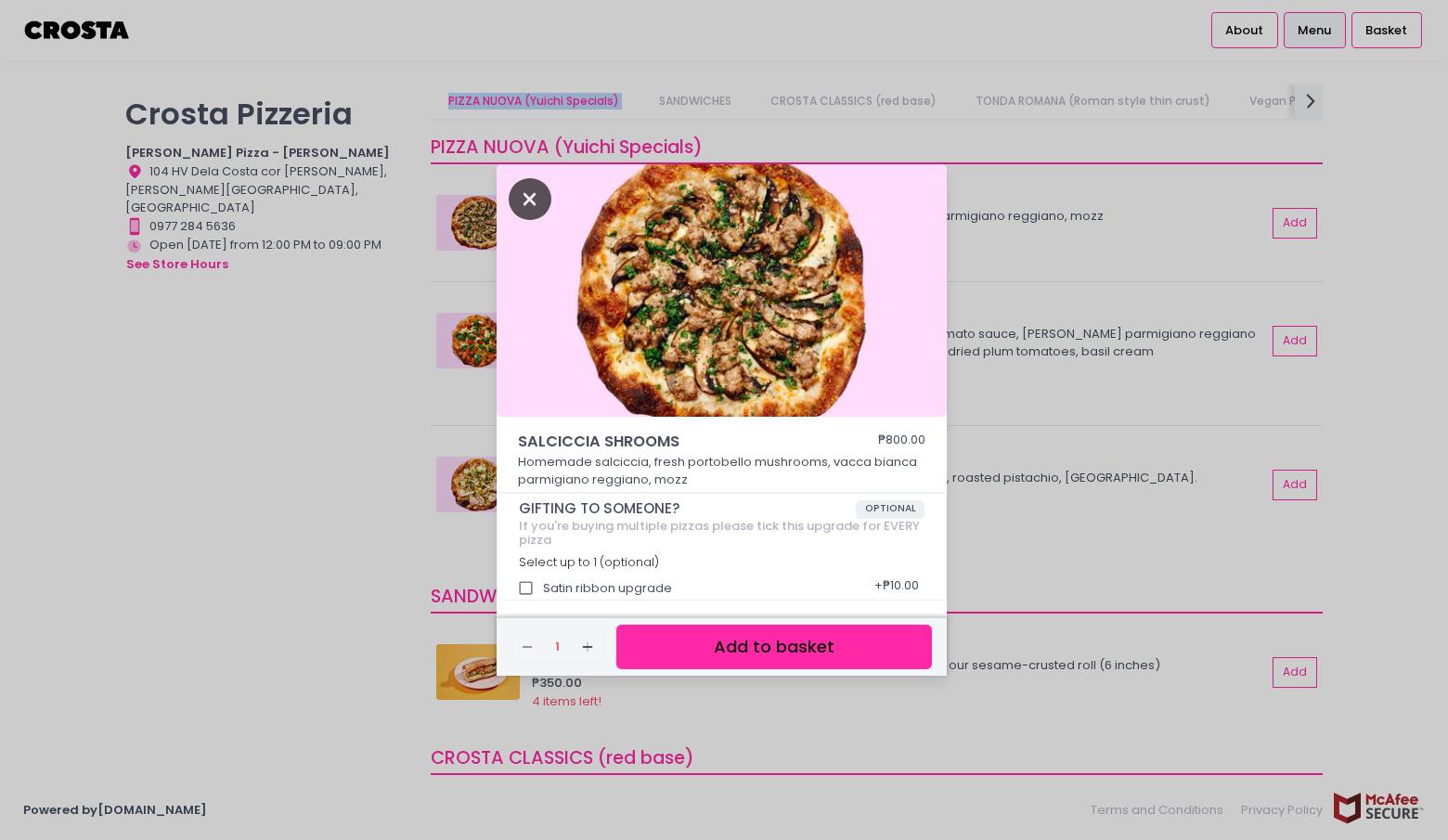
click at [529, 197] on icon "Close" at bounding box center [529, 199] width 43 height 42
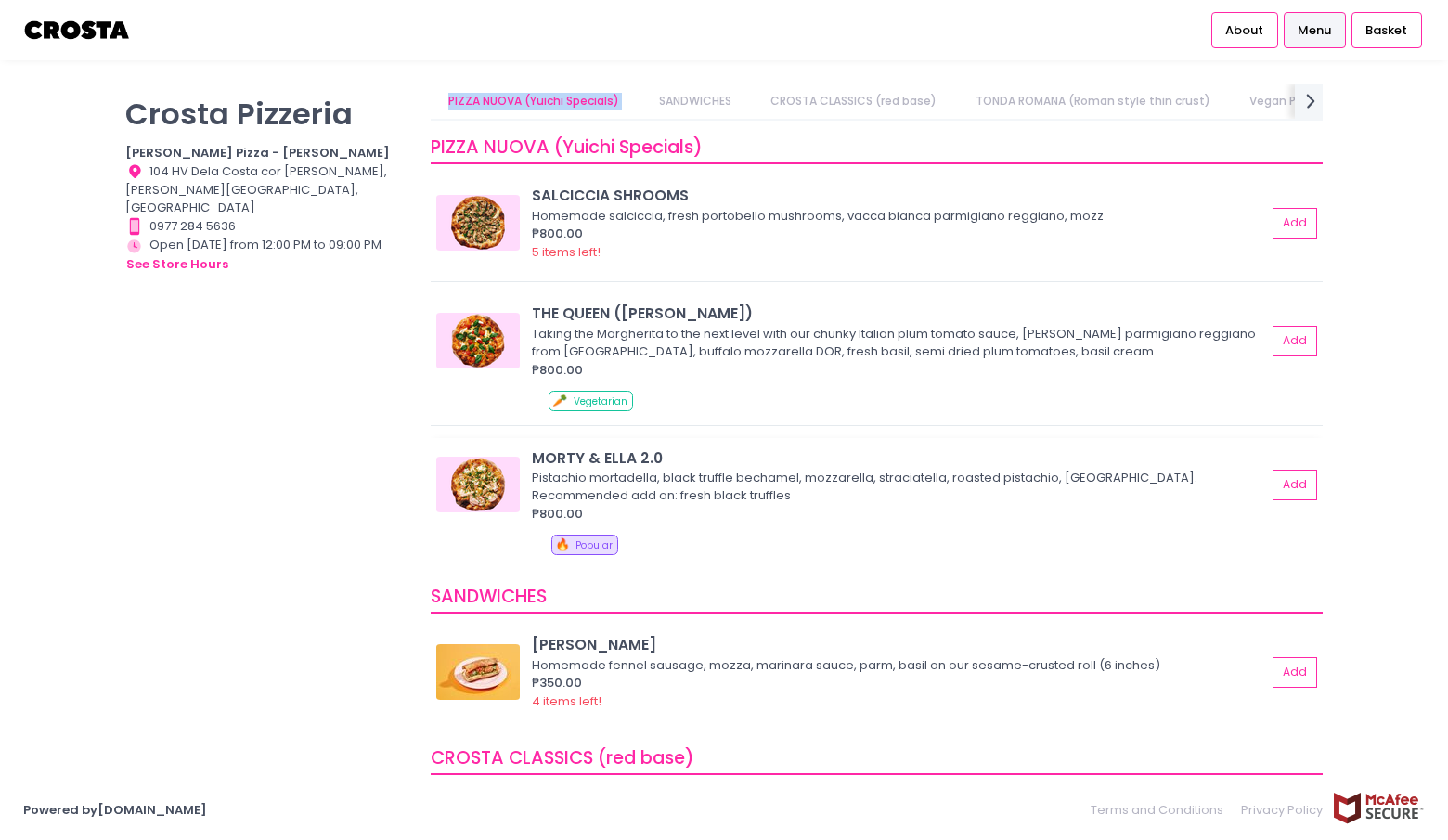
click at [489, 478] on img at bounding box center [477, 484] width 83 height 56
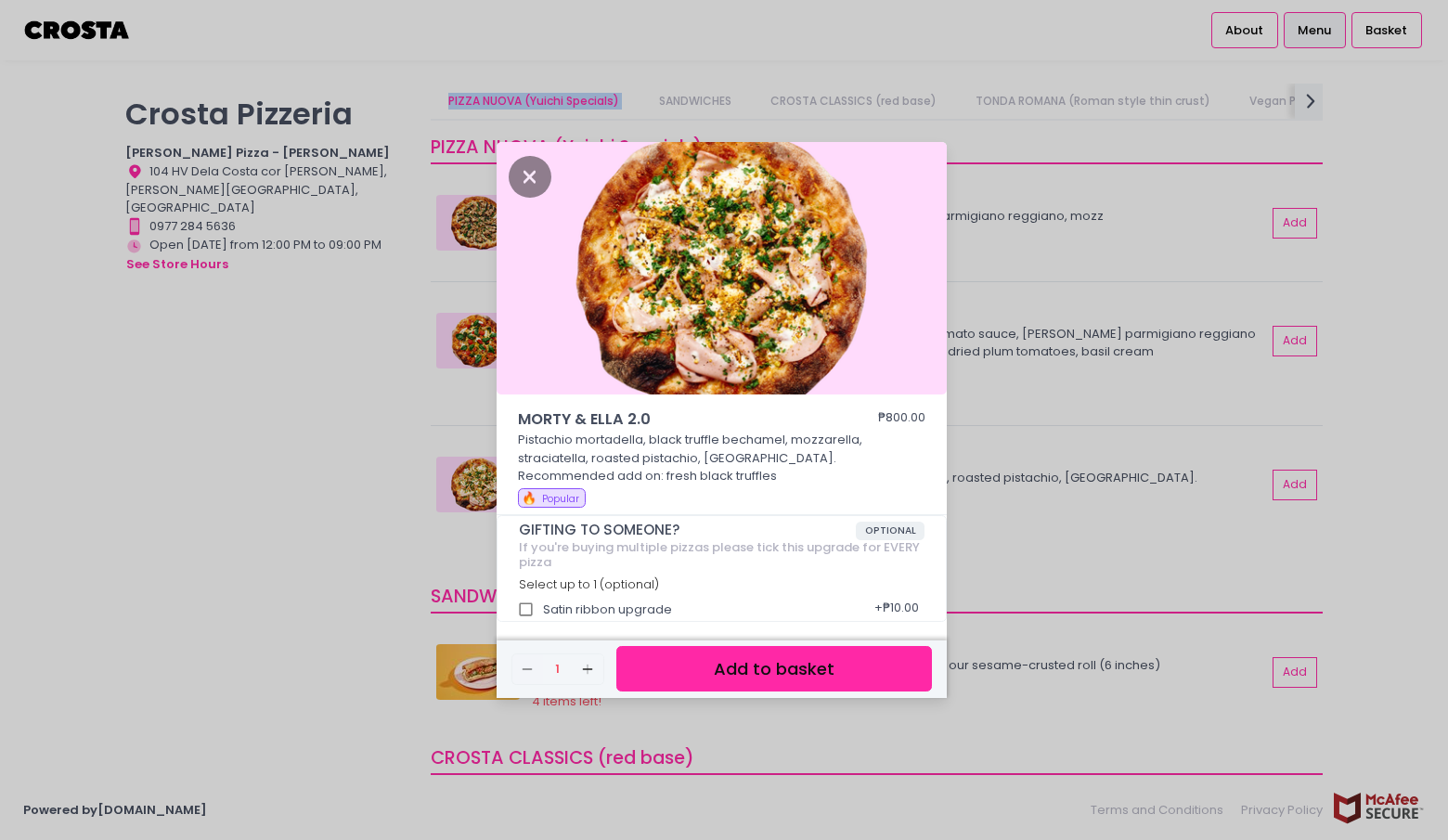
click at [523, 199] on img at bounding box center [721, 267] width 450 height 252
click at [526, 177] on icon "Close" at bounding box center [529, 177] width 43 height 42
